Goal: Task Accomplishment & Management: Manage account settings

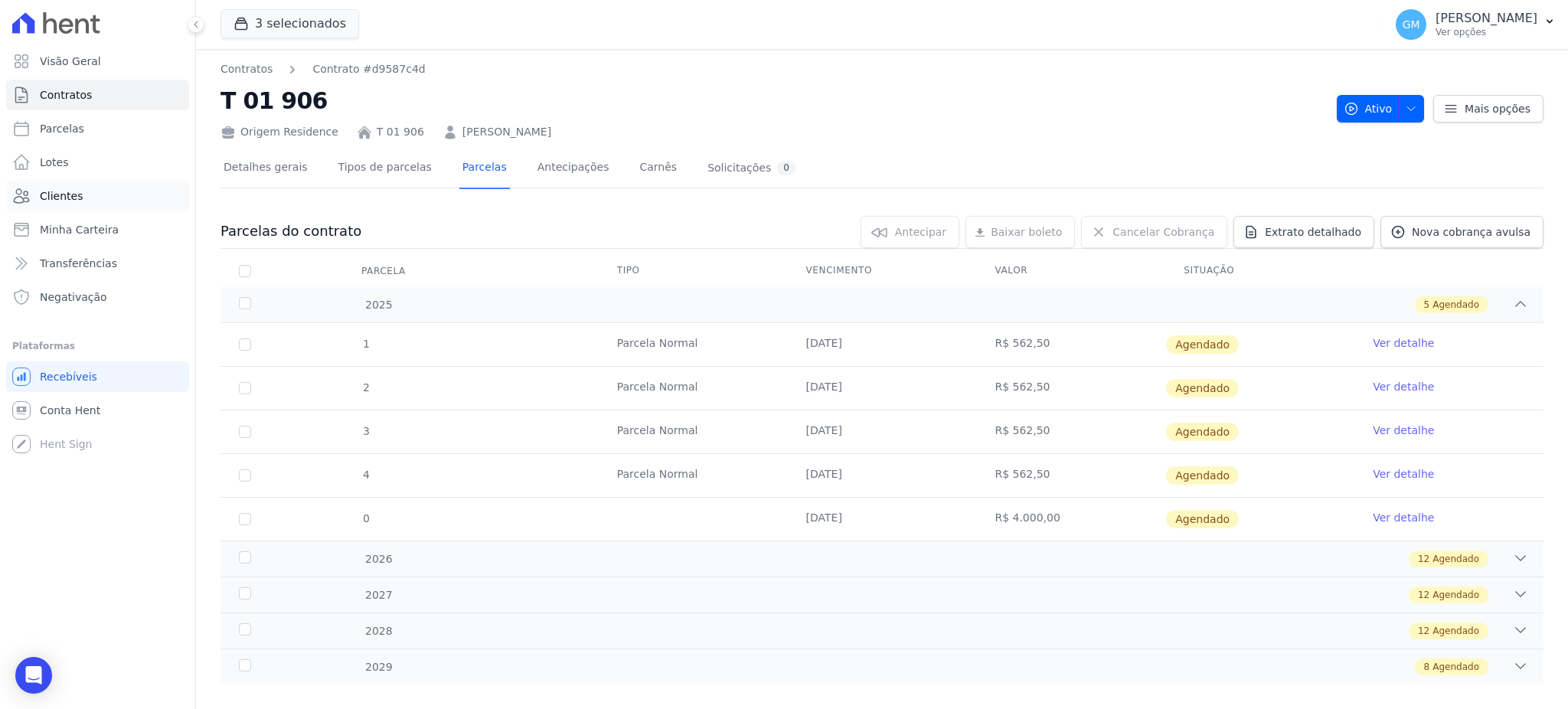
click at [129, 195] on link "Clientes" at bounding box center [98, 195] width 183 height 31
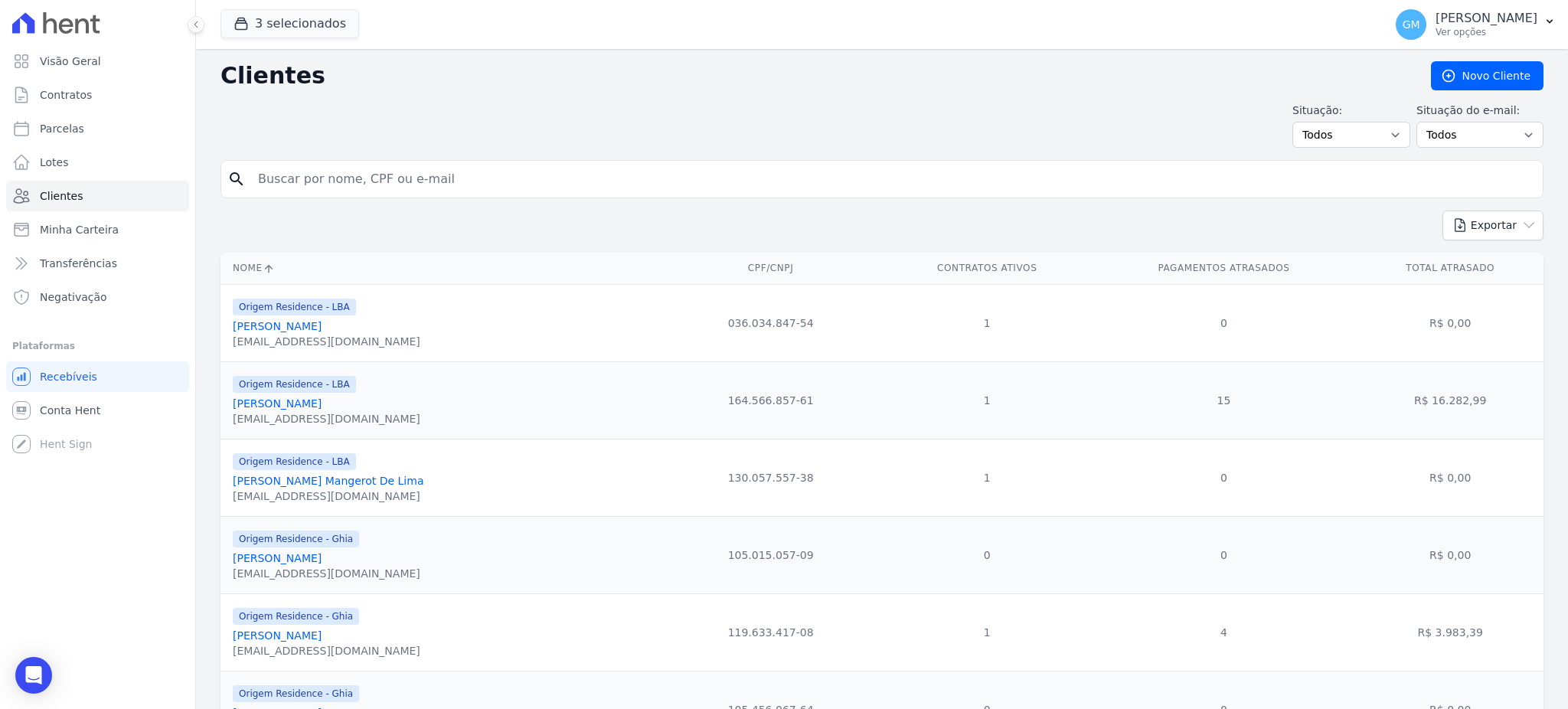
click at [369, 178] on input "search" at bounding box center [892, 179] width 1287 height 31
paste input "15.522.112/0001-80"
type input "15.522.112/0001-80"
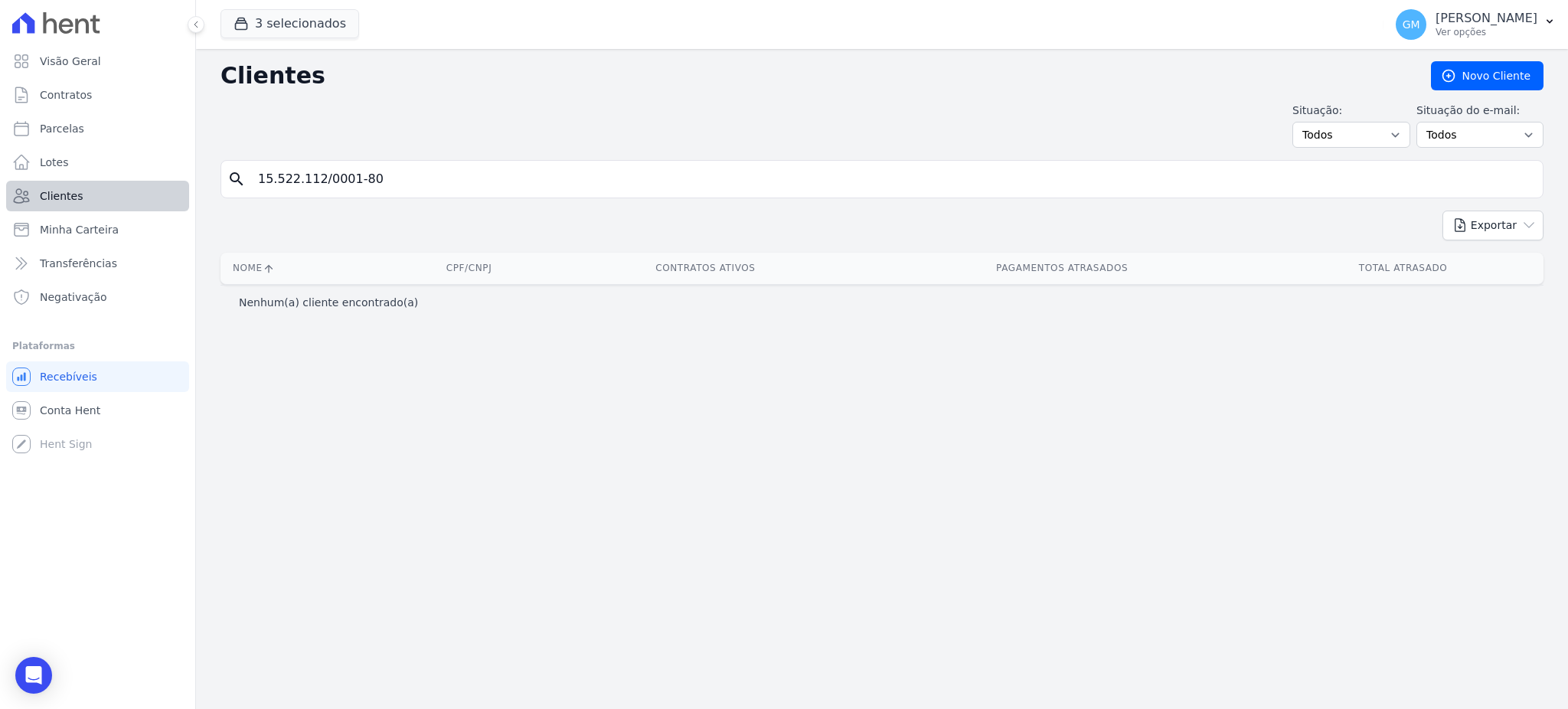
drag, startPoint x: 378, startPoint y: 184, endPoint x: 159, endPoint y: 209, distance: 220.4
click at [159, 209] on div "Visão Geral Contratos Parcelas Lotes Clientes Minha Carteira Transferências Neg…" at bounding box center [784, 354] width 1568 height 709
click at [1435, 32] on p "Ver opções" at bounding box center [1486, 32] width 102 height 12
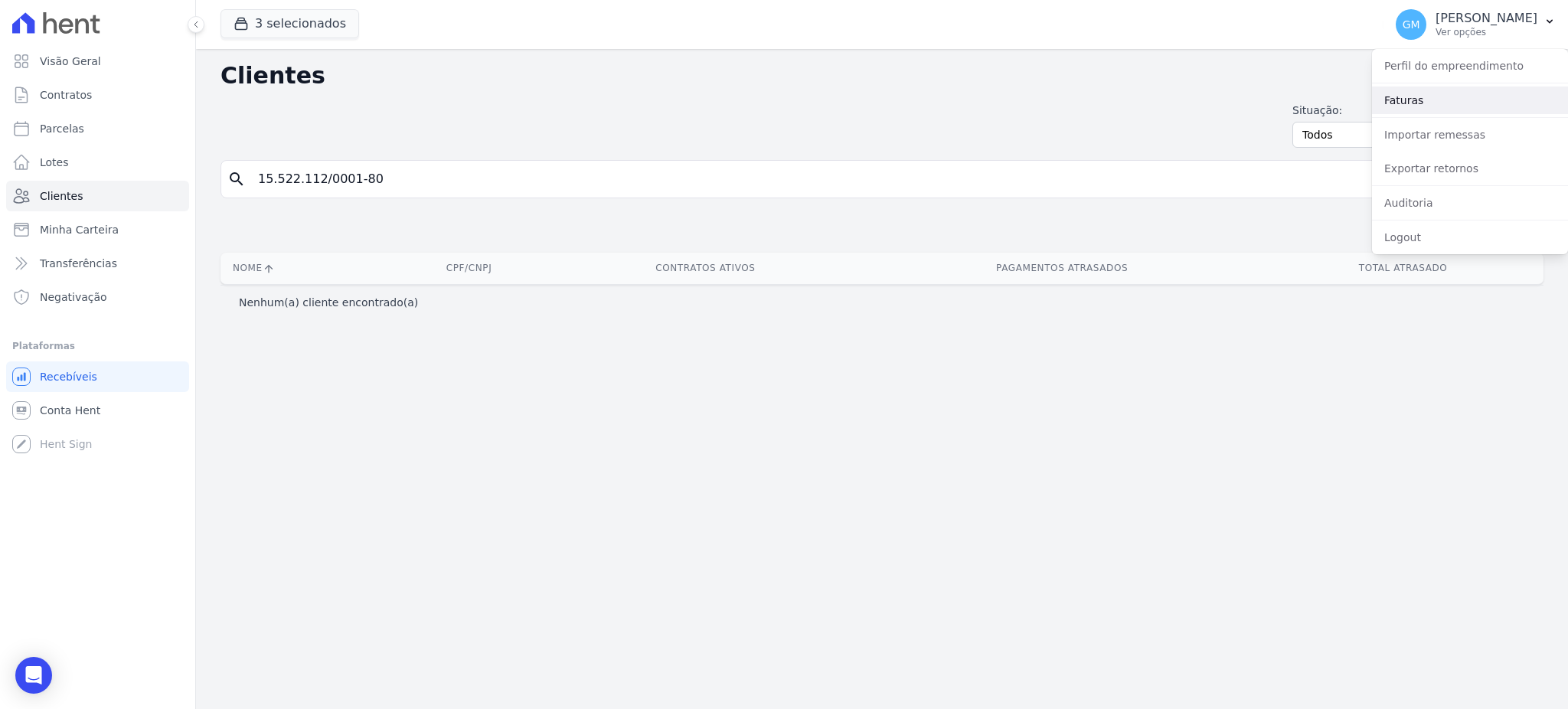
click at [1401, 104] on link "Faturas" at bounding box center [1470, 100] width 196 height 27
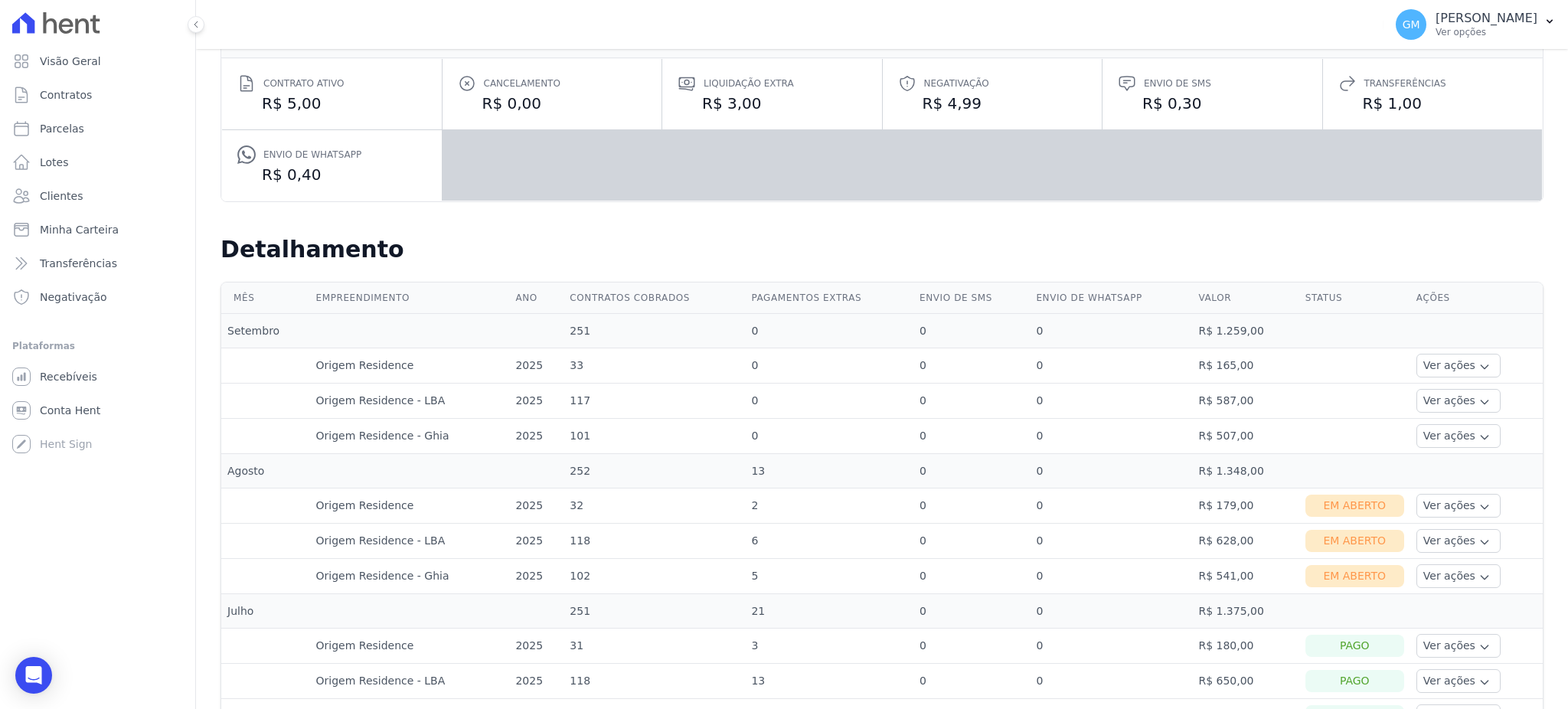
scroll to position [408, 0]
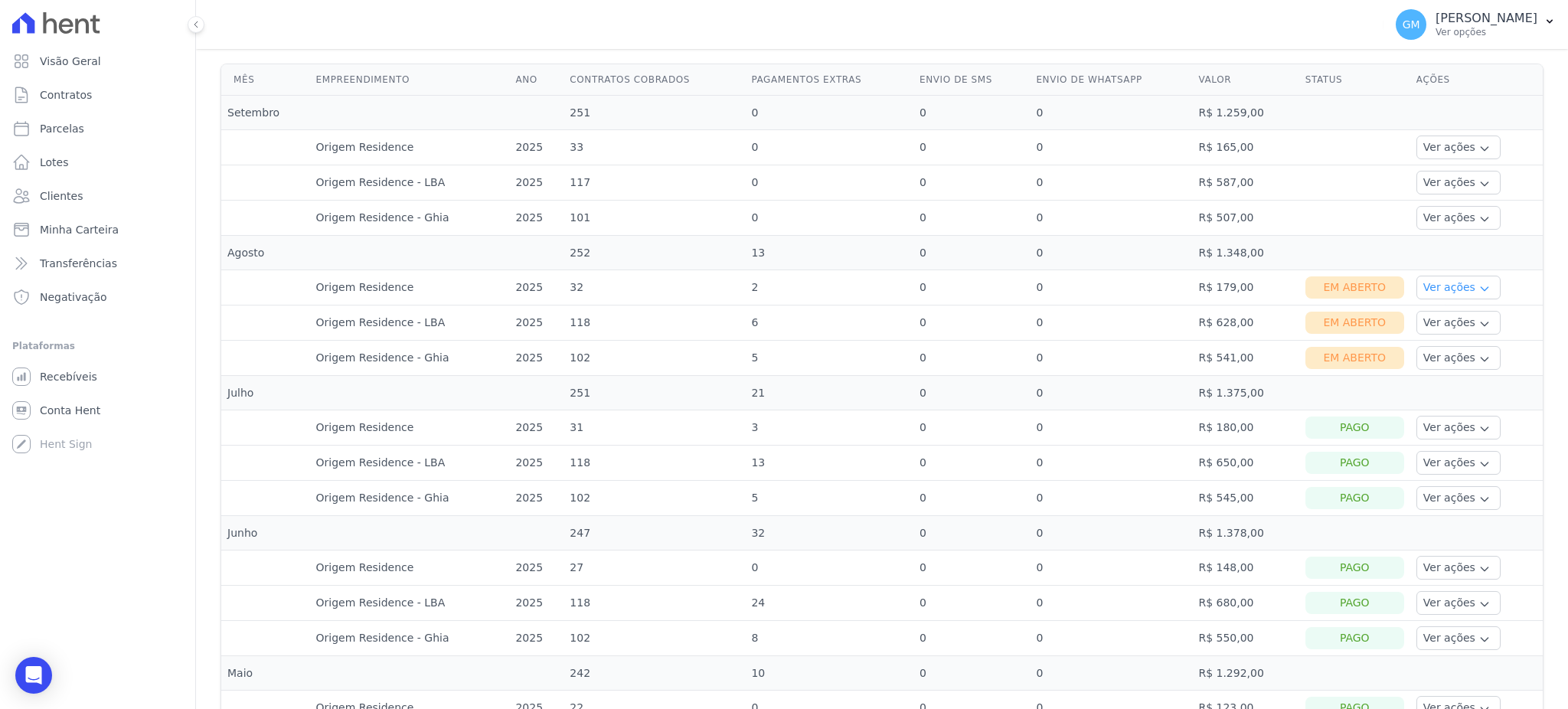
click at [1452, 285] on button "Ver ações" at bounding box center [1459, 287] width 84 height 23
click at [1443, 347] on link "Nota fiscal eletrônica" at bounding box center [1478, 348] width 113 height 16
click at [1426, 326] on link "Ver boleto" at bounding box center [1478, 329] width 113 height 16
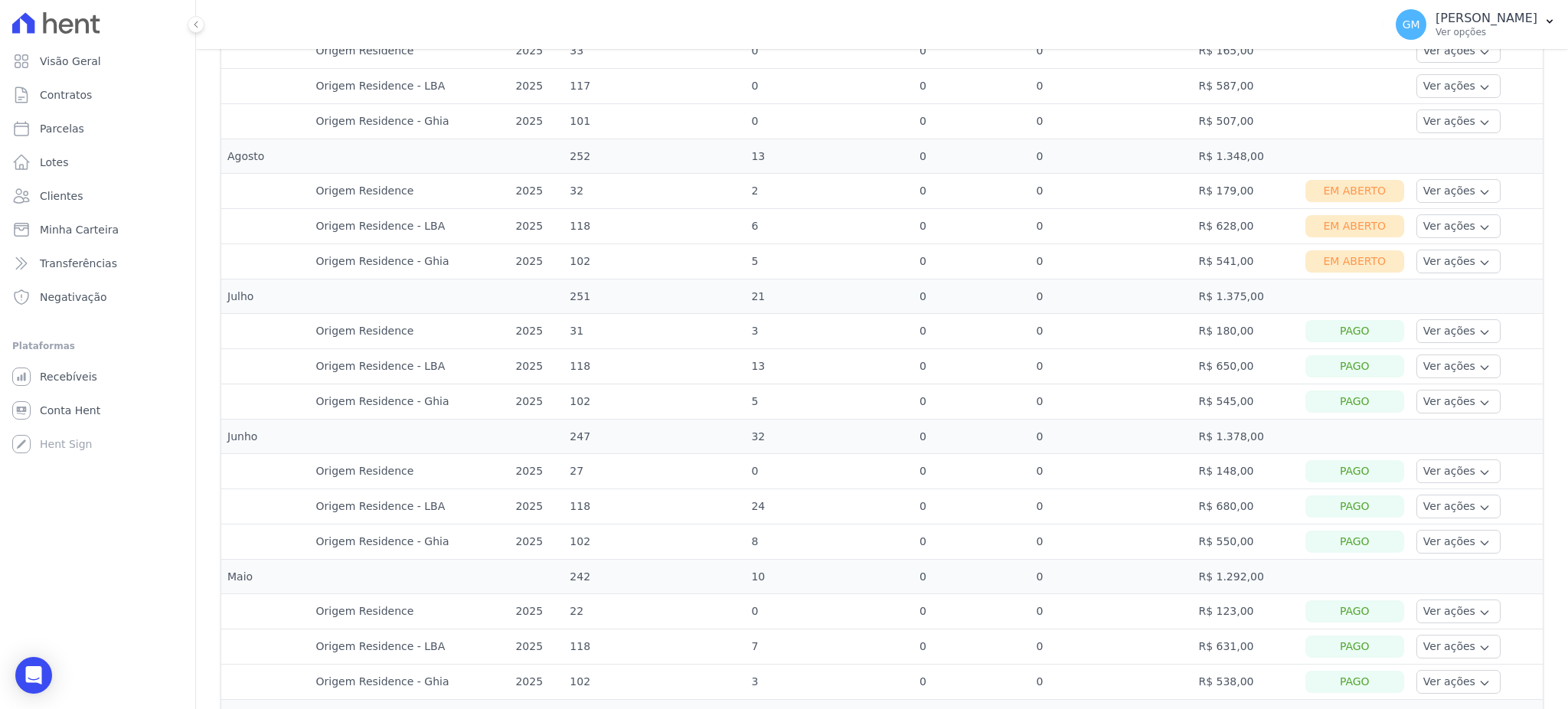
scroll to position [510, 0]
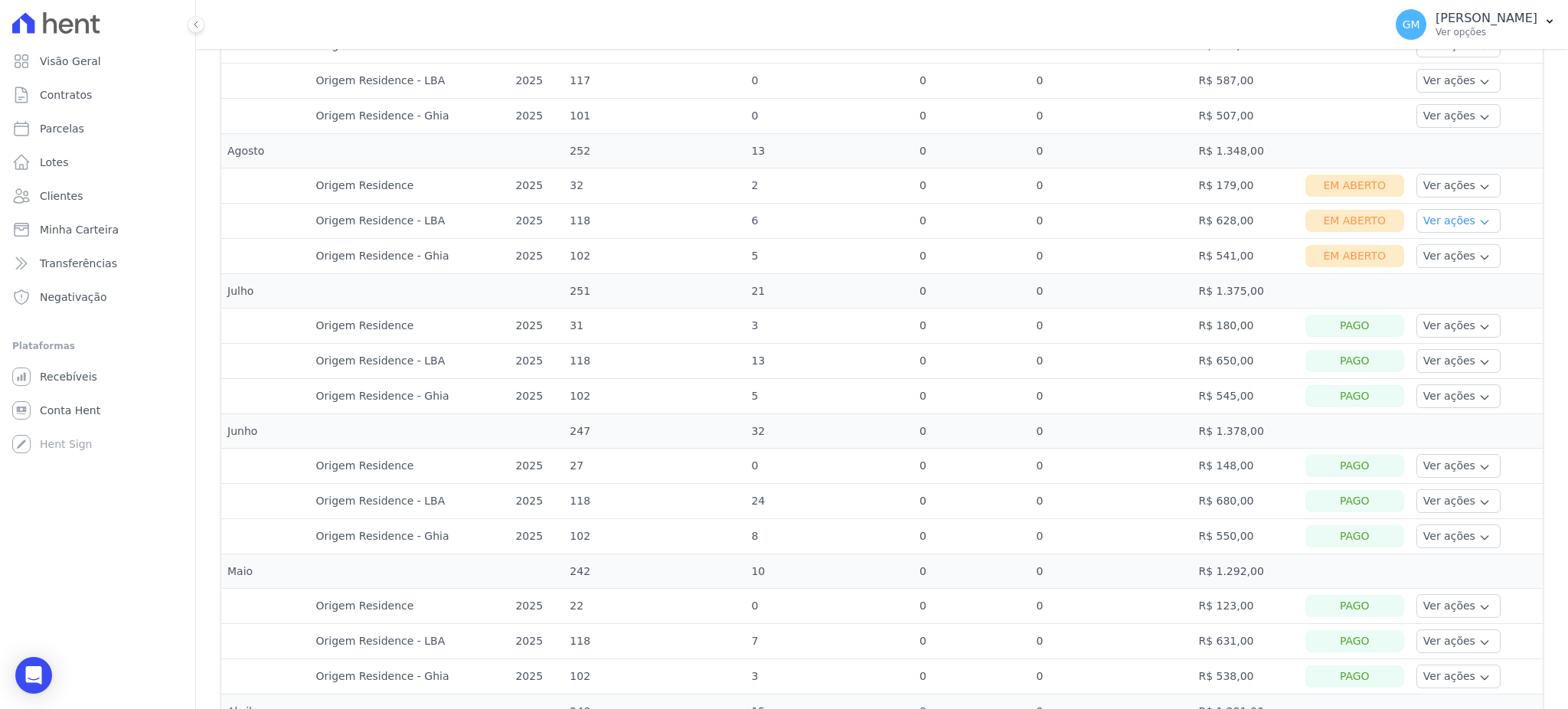
click at [1433, 221] on button "Ver ações" at bounding box center [1459, 220] width 84 height 23
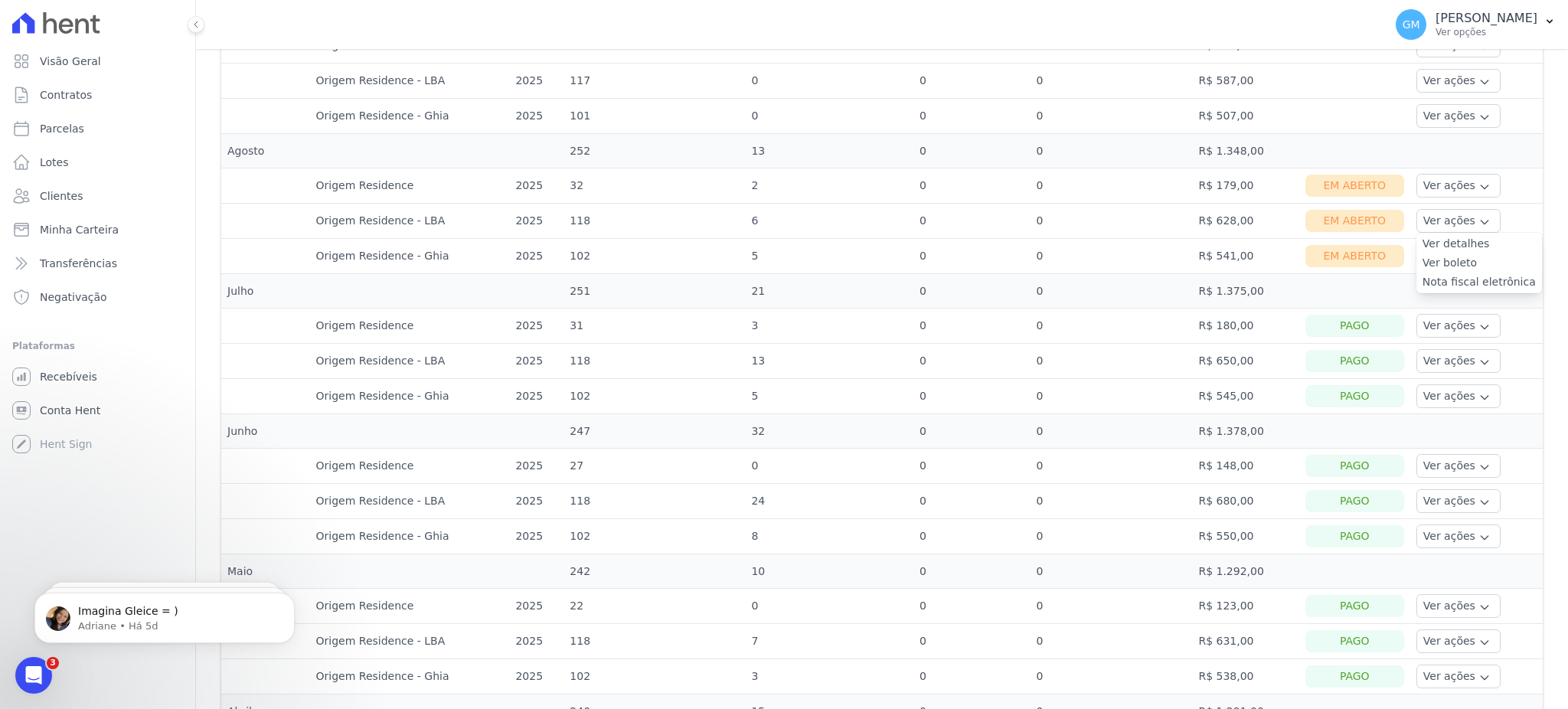
scroll to position [0, 0]
click at [1443, 281] on link "Nota fiscal eletrônica" at bounding box center [1478, 282] width 113 height 16
click at [1437, 264] on link "Ver boleto" at bounding box center [1478, 263] width 113 height 16
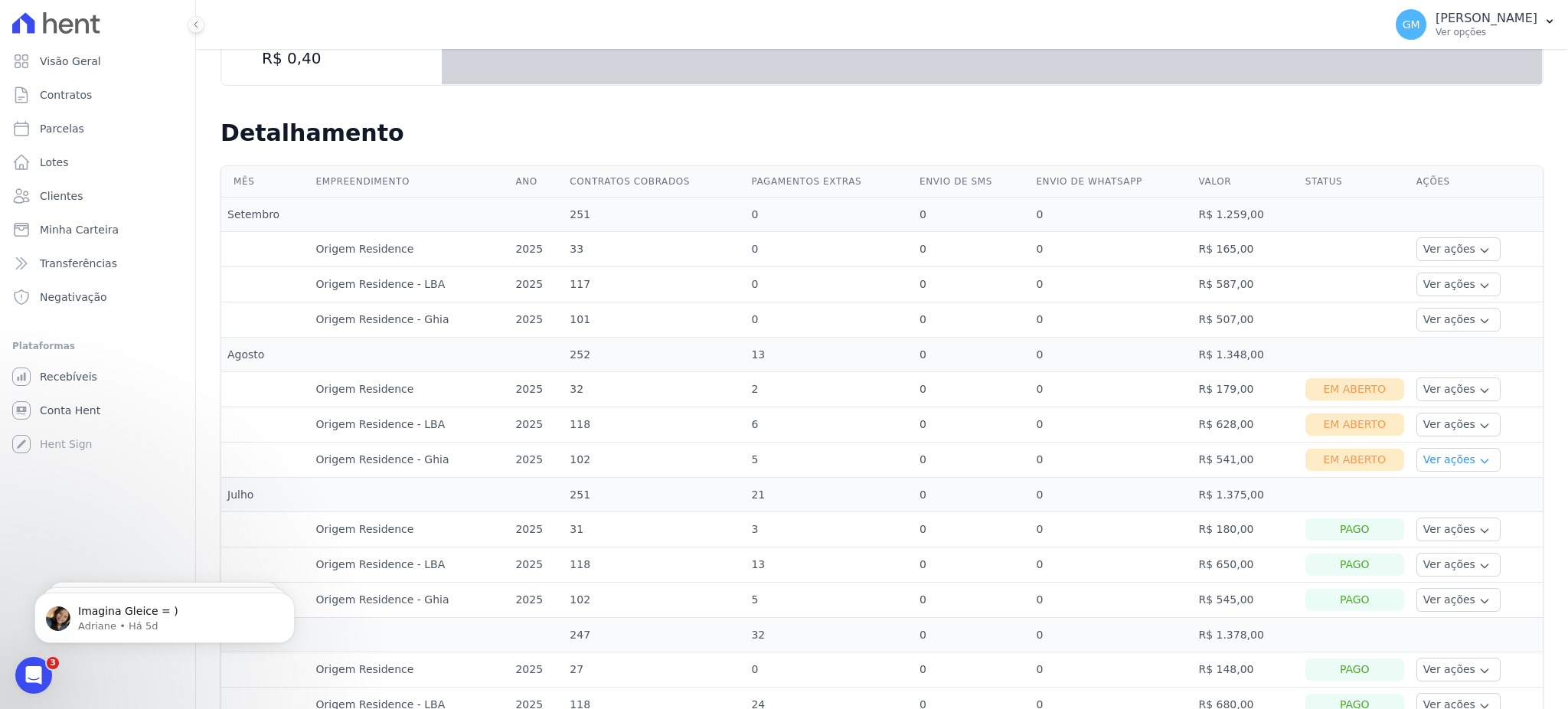
click at [1447, 458] on button "Ver ações" at bounding box center [1459, 459] width 84 height 23
click at [1467, 520] on link "Nota fiscal eletrônica" at bounding box center [1478, 521] width 113 height 16
click at [1446, 500] on link "Ver boleto" at bounding box center [1478, 501] width 113 height 16
